Goal: Book appointment/travel/reservation

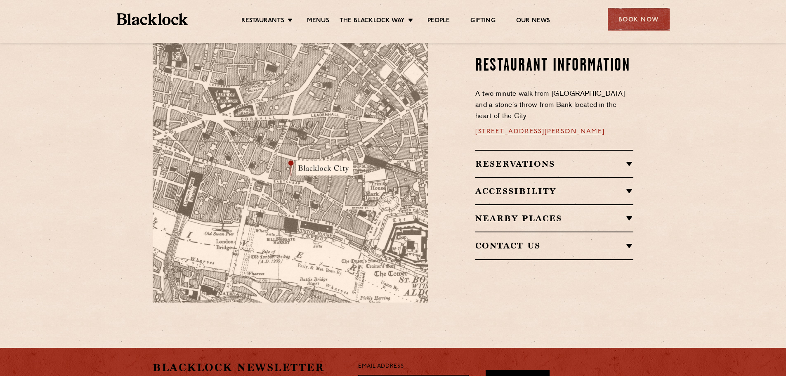
scroll to position [495, 0]
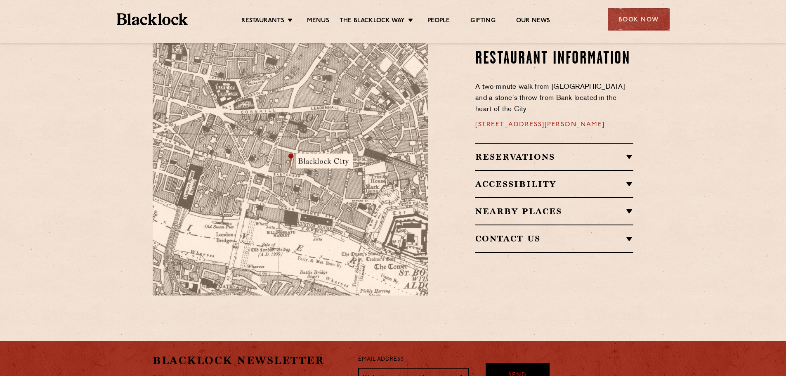
click at [607, 152] on h2 "Reservations" at bounding box center [554, 157] width 158 height 10
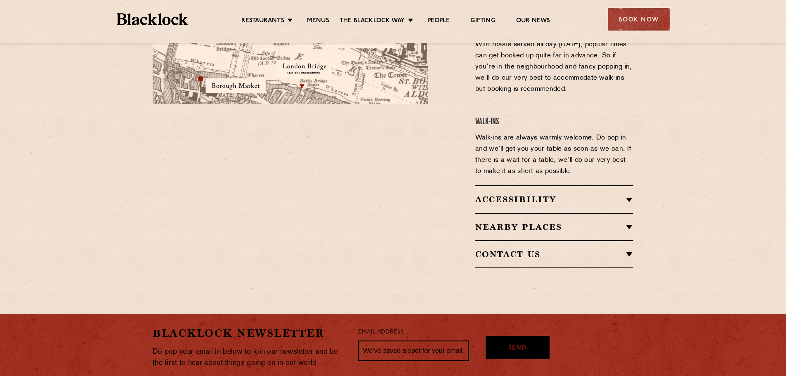
scroll to position [702, 0]
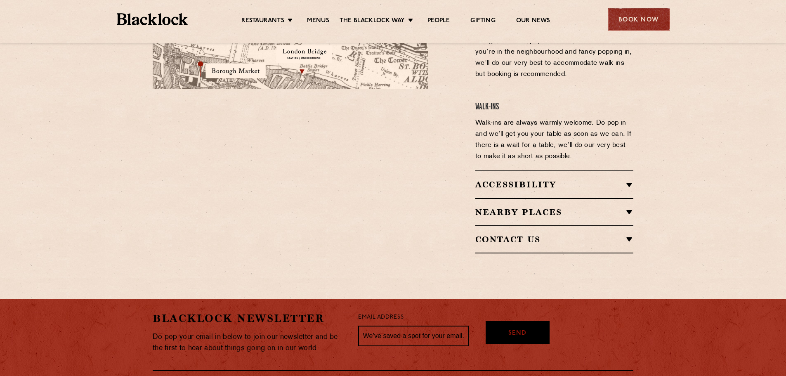
click at [641, 17] on div "Book Now" at bounding box center [639, 19] width 62 height 23
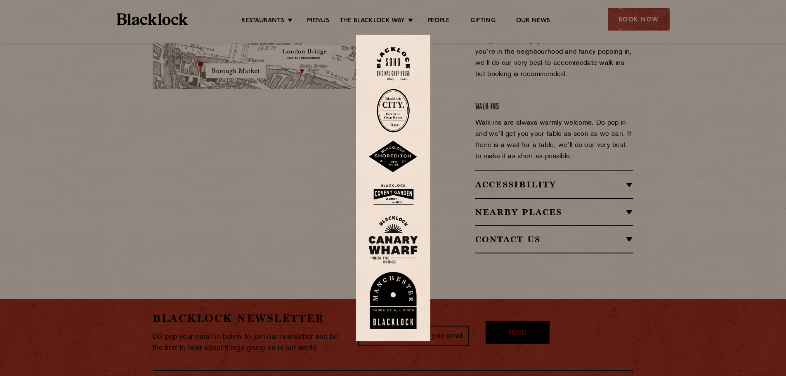
click at [390, 113] on img at bounding box center [393, 111] width 33 height 44
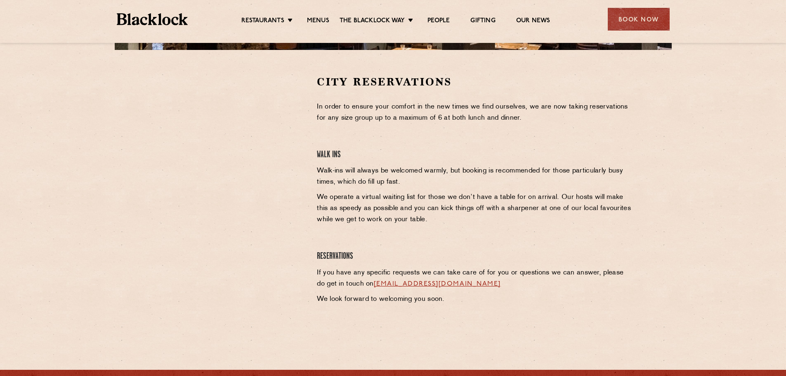
scroll to position [248, 0]
click at [325, 22] on link "Menus" at bounding box center [318, 21] width 22 height 9
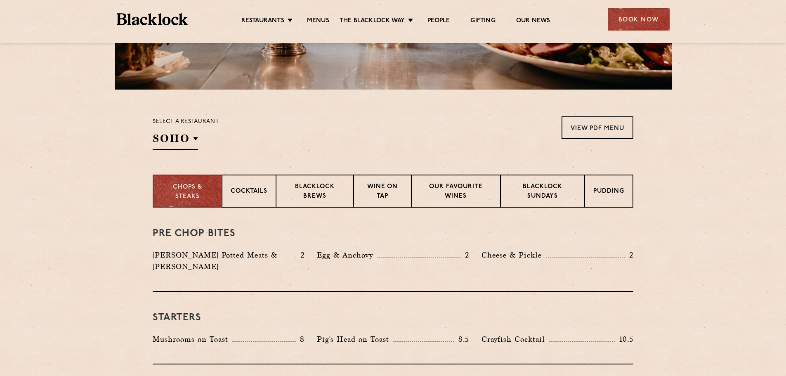
scroll to position [248, 0]
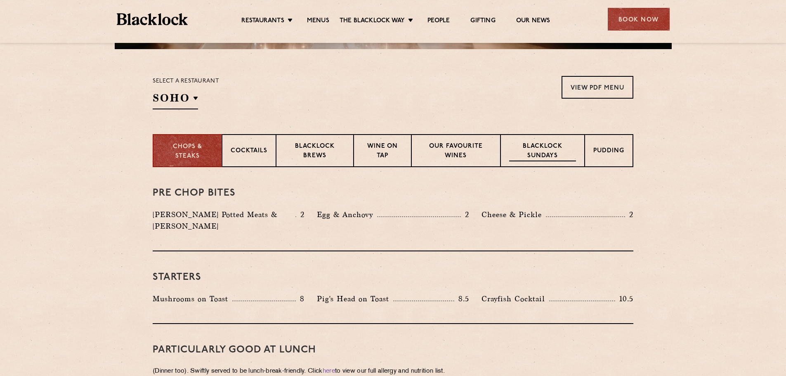
click at [554, 153] on p "Blacklock Sundays" at bounding box center [542, 151] width 67 height 19
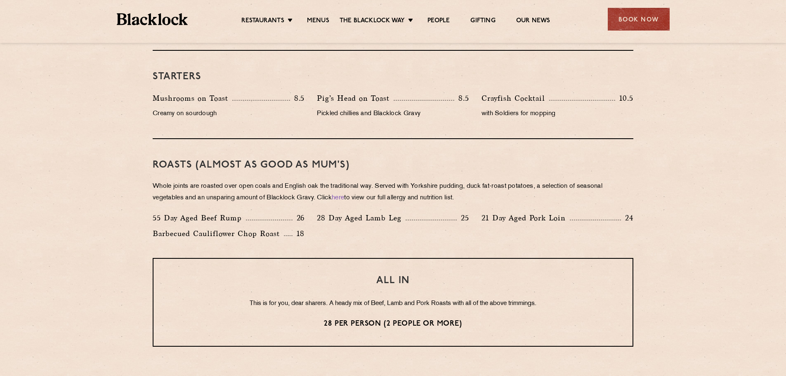
scroll to position [537, 0]
